Goal: Task Accomplishment & Management: Manage account settings

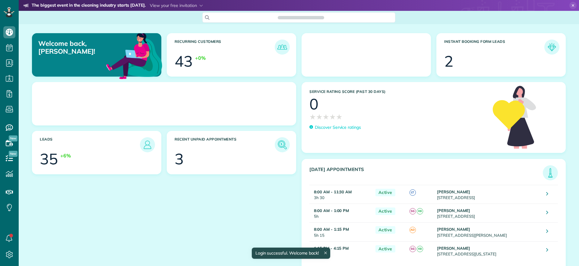
scroll to position [3, 3]
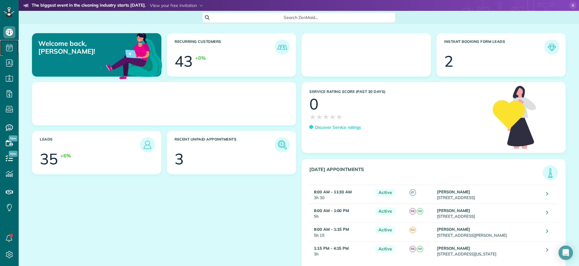
click at [6, 40] on link "Scheduling" at bounding box center [9, 47] width 19 height 15
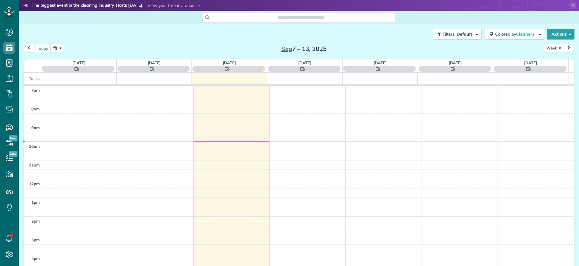
scroll to position [3, 3]
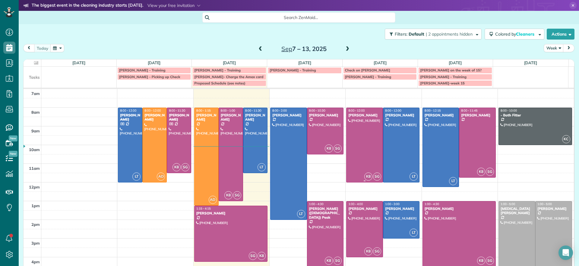
click at [367, 163] on div at bounding box center [364, 145] width 36 height 74
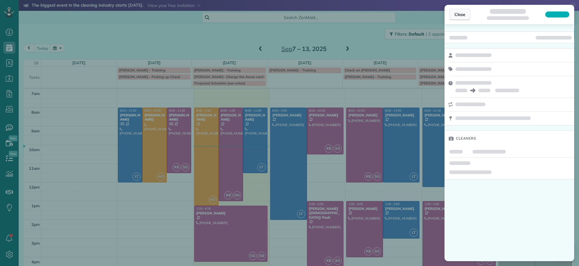
click at [463, 14] on span "Close" at bounding box center [459, 14] width 11 height 6
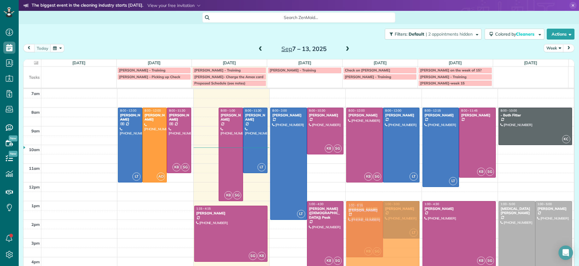
drag, startPoint x: 201, startPoint y: 126, endPoint x: 361, endPoint y: 217, distance: 184.4
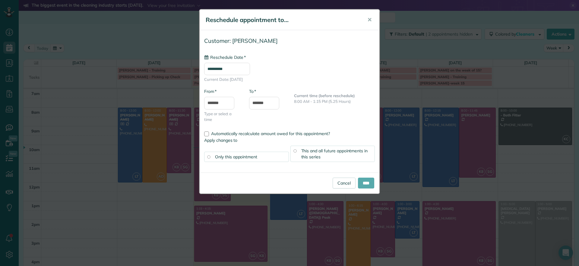
type input "**********"
click at [367, 182] on input "****" at bounding box center [366, 183] width 16 height 11
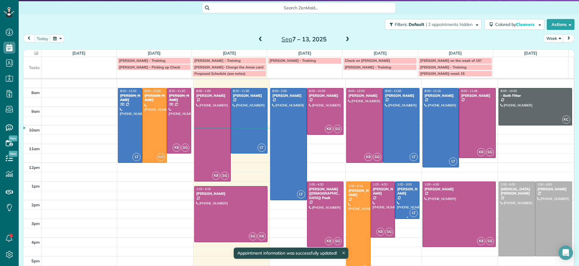
scroll to position [19, 0]
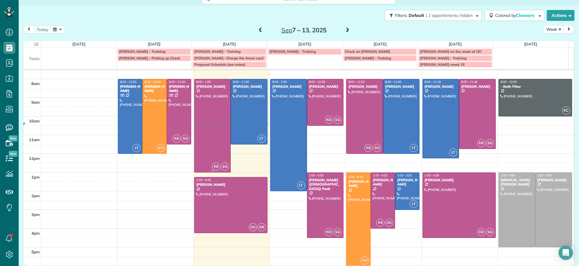
click at [218, 117] on div at bounding box center [212, 125] width 36 height 93
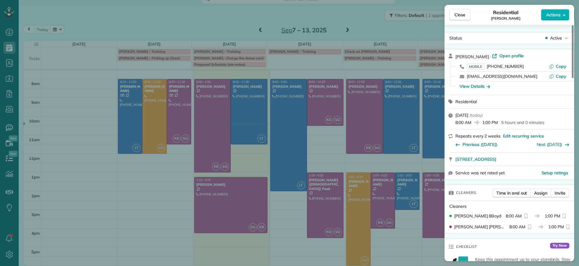
drag, startPoint x: 453, startPoint y: 161, endPoint x: 559, endPoint y: 164, distance: 106.2
click at [559, 164] on div "[STREET_ADDRESS]" at bounding box center [509, 159] width 130 height 13
click at [363, 238] on div "Close Residential Denise Nelson Actions Status Active Denise Nelson · Open prof…" at bounding box center [289, 133] width 579 height 266
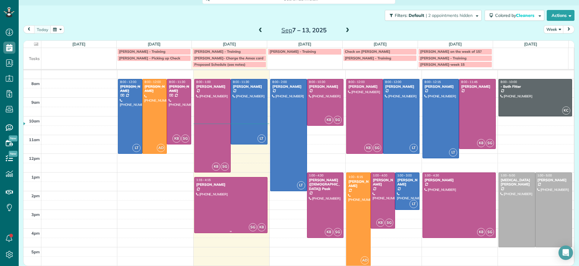
click at [217, 195] on div at bounding box center [230, 204] width 73 height 55
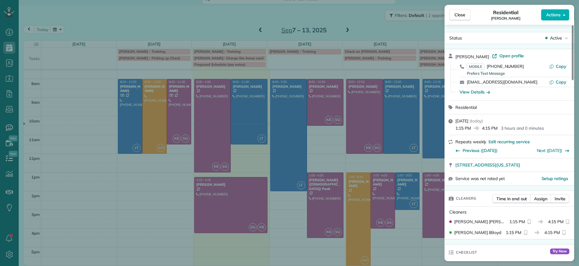
drag, startPoint x: 453, startPoint y: 167, endPoint x: 557, endPoint y: 168, distance: 104.6
click at [557, 168] on div "[STREET_ADDRESS][US_STATE]" at bounding box center [509, 164] width 130 height 13
click at [146, 205] on div "Close Residential Tracy Jones Actions Status Active Tracy Jones · Open profile …" at bounding box center [289, 133] width 579 height 266
